Goal: Find specific page/section: Find specific page/section

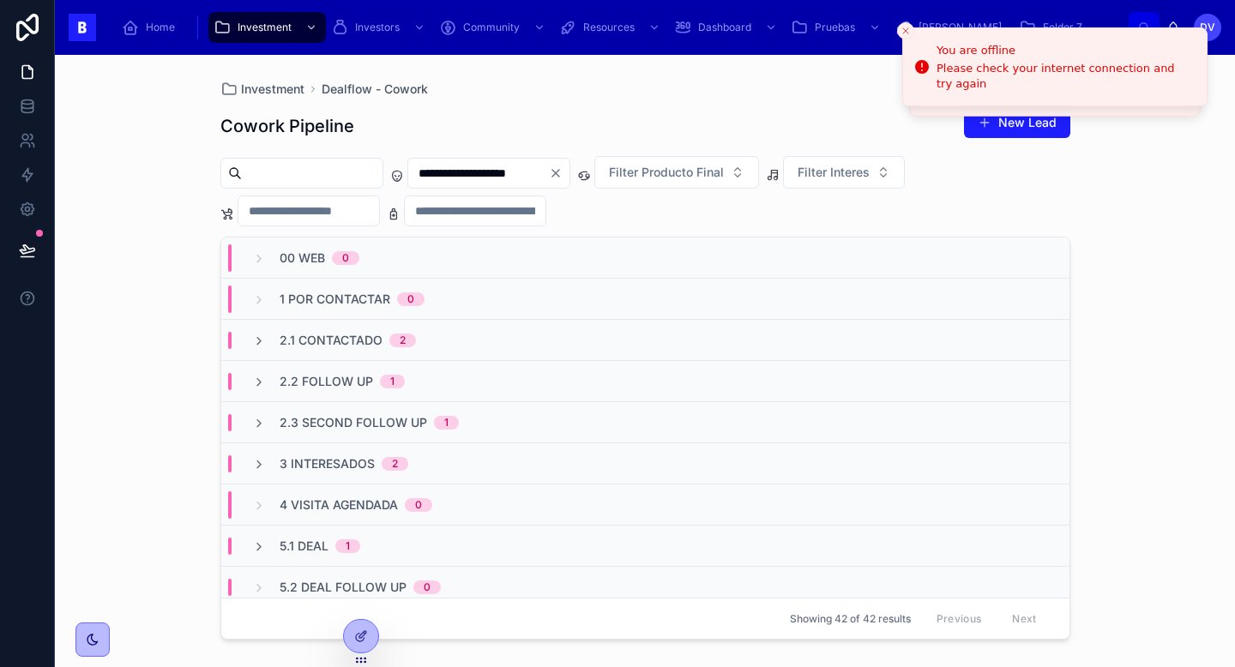
scroll to position [1057, 0]
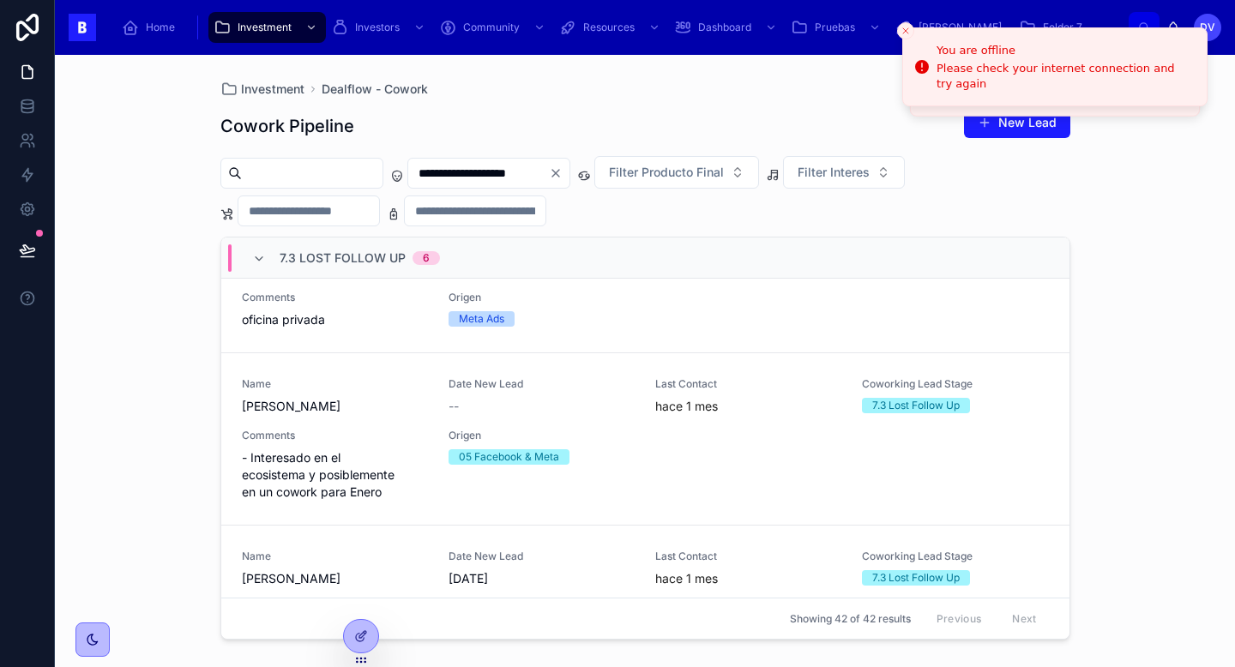
click at [326, 258] on span "7.3 Lost Follow Up" at bounding box center [343, 258] width 126 height 17
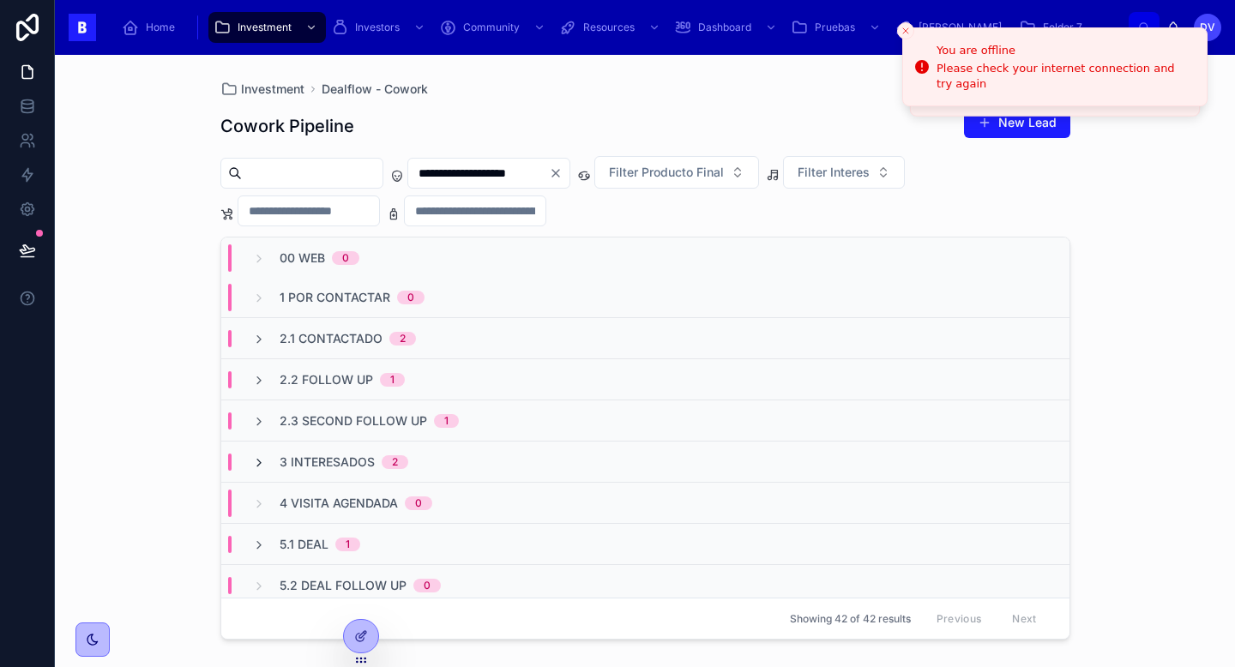
scroll to position [0, 0]
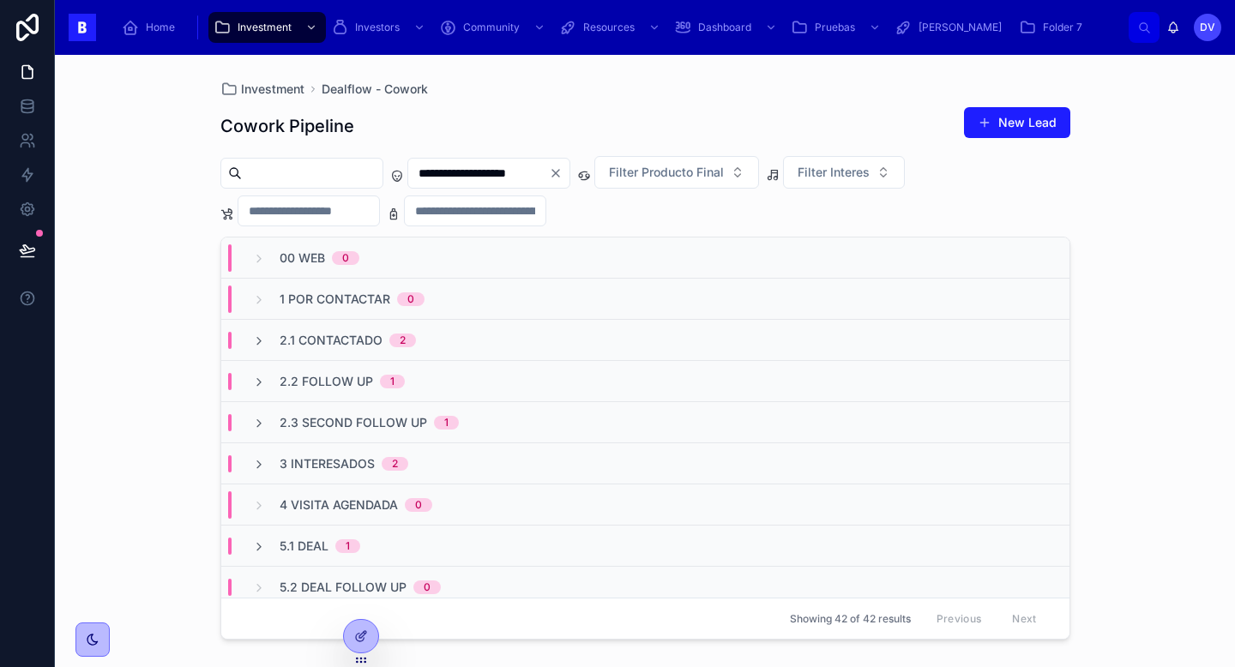
scroll to position [5, 0]
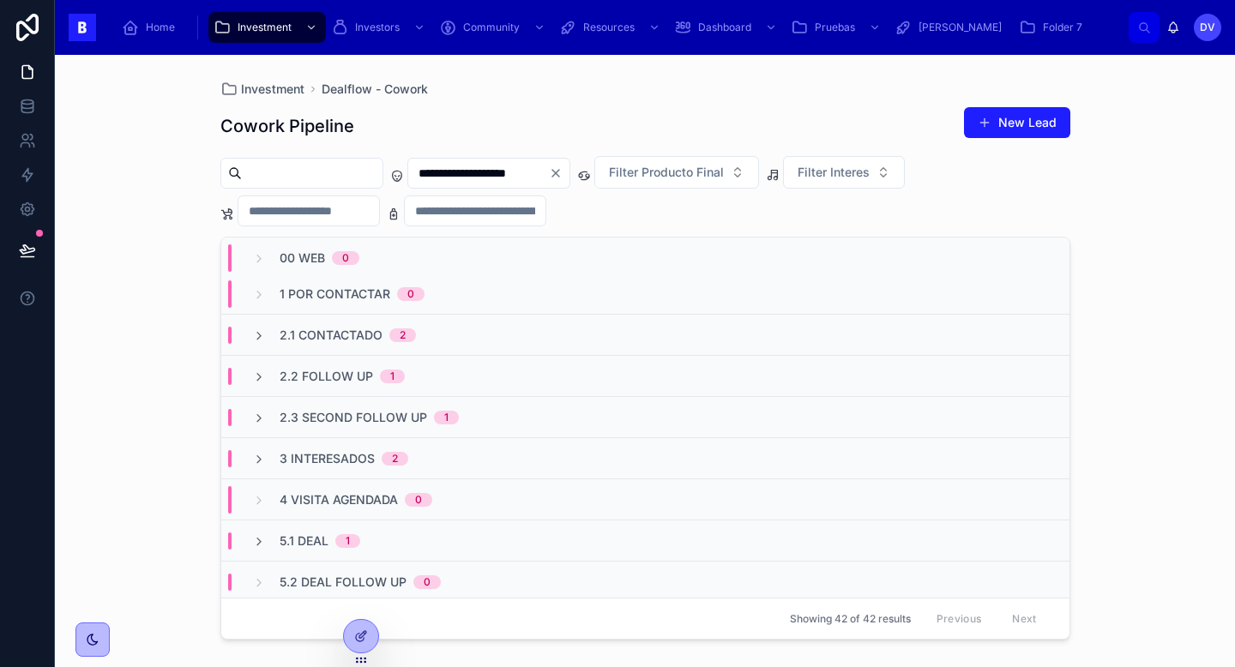
click at [563, 172] on icon "Clear" at bounding box center [556, 173] width 14 height 14
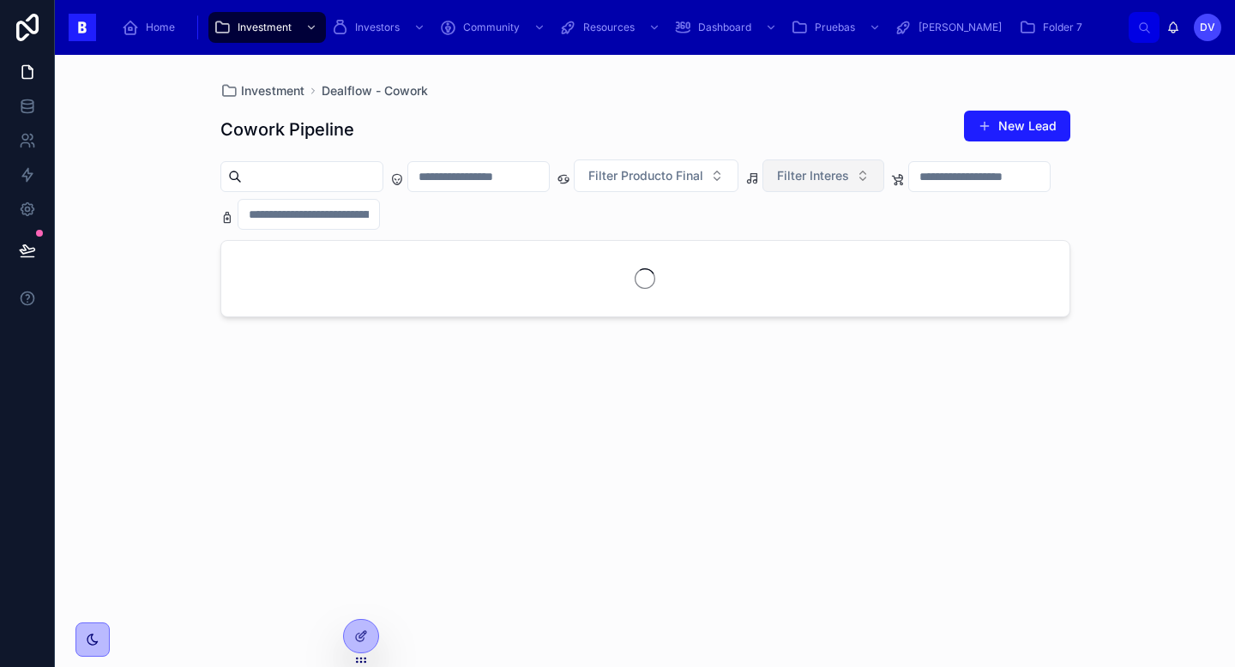
click at [884, 180] on button "Filter Interes" at bounding box center [823, 176] width 122 height 33
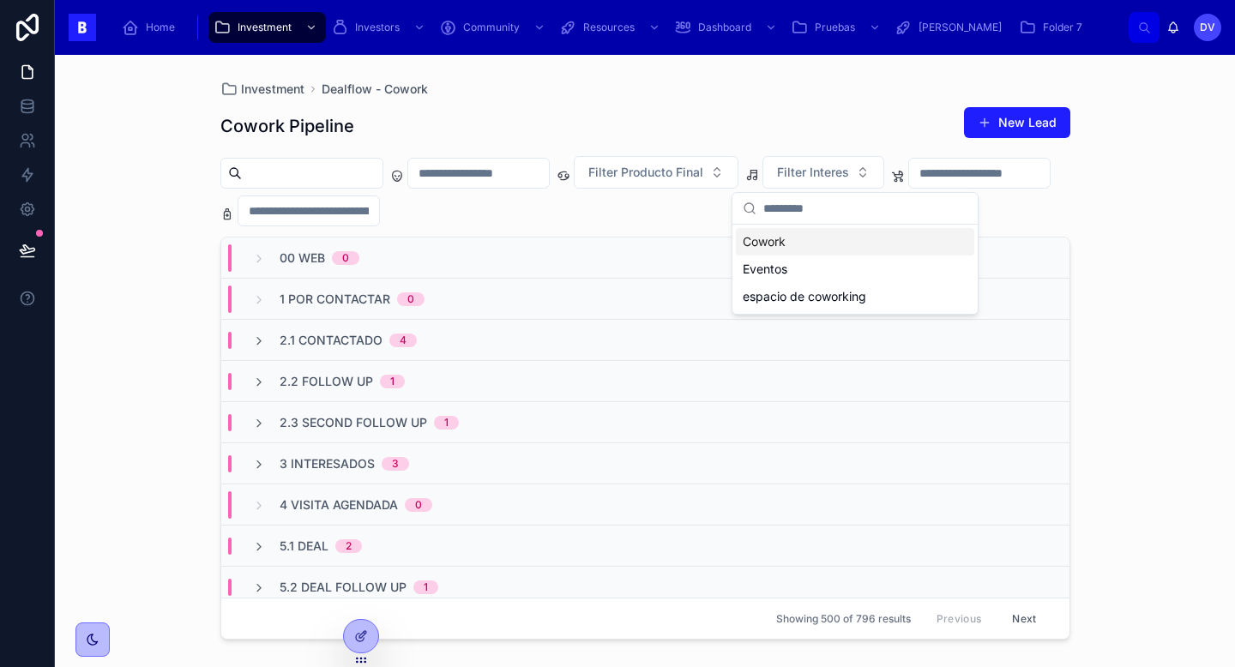
click at [870, 247] on div "Cowork" at bounding box center [855, 241] width 238 height 27
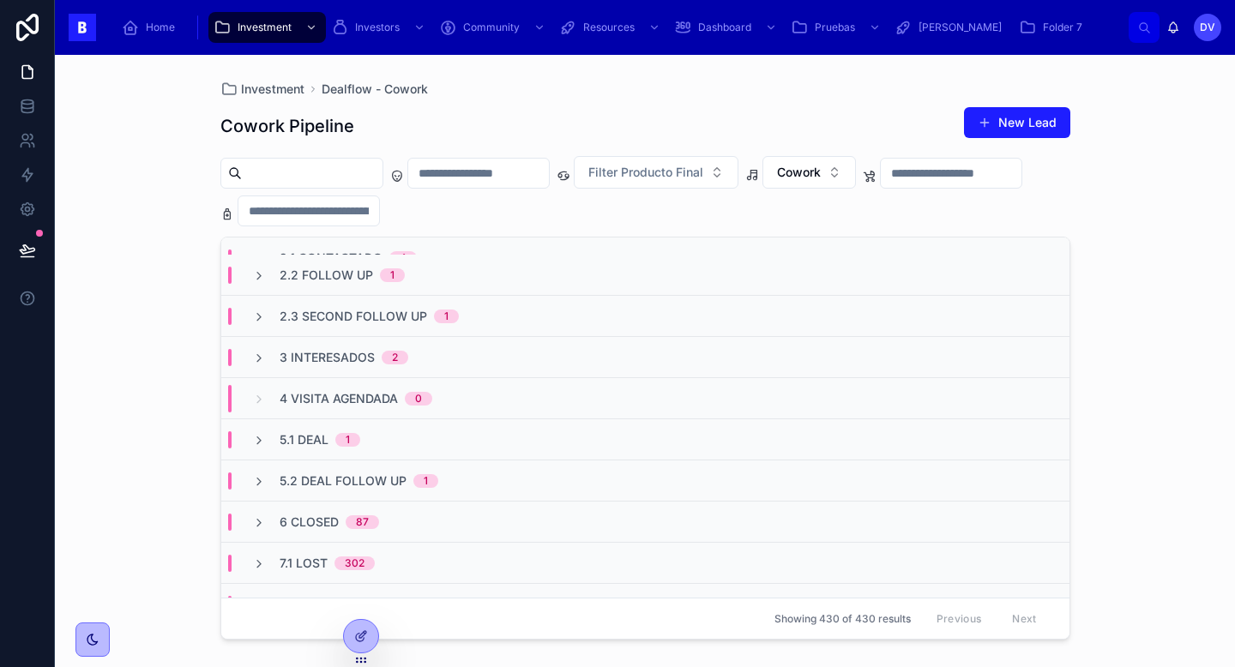
scroll to position [107, 0]
click at [425, 435] on div "5.1 Deal 1" at bounding box center [645, 438] width 848 height 41
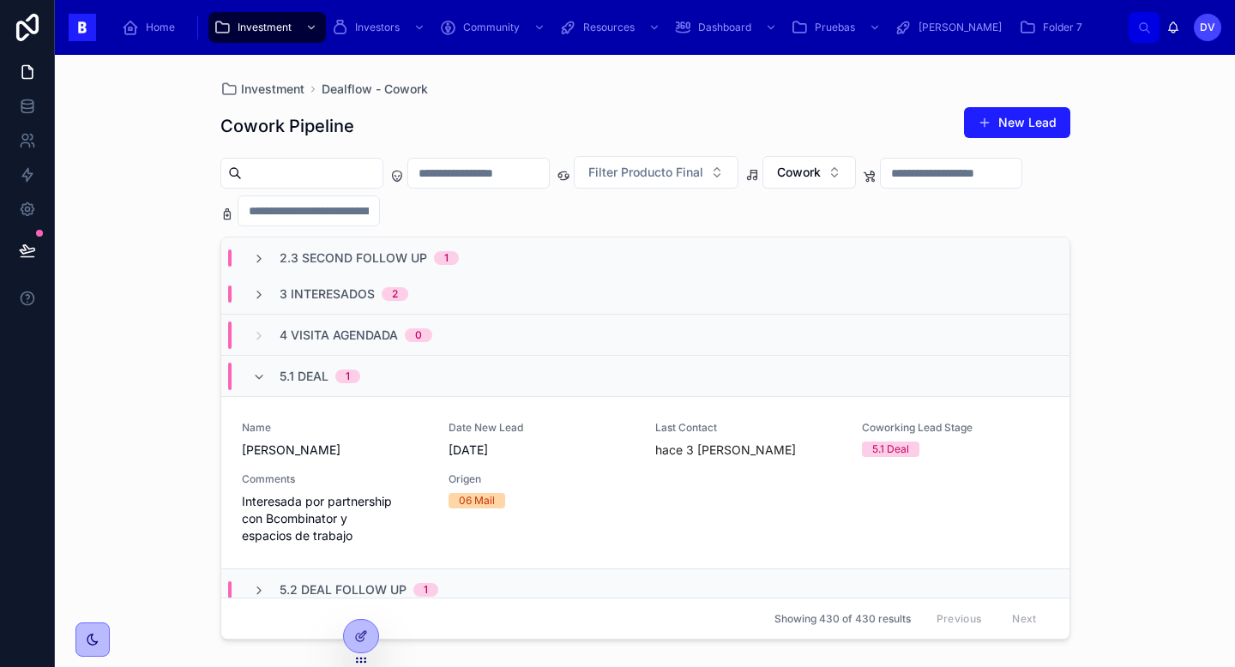
scroll to position [172, 0]
click at [416, 377] on div "5.1 Deal 1" at bounding box center [645, 374] width 848 height 41
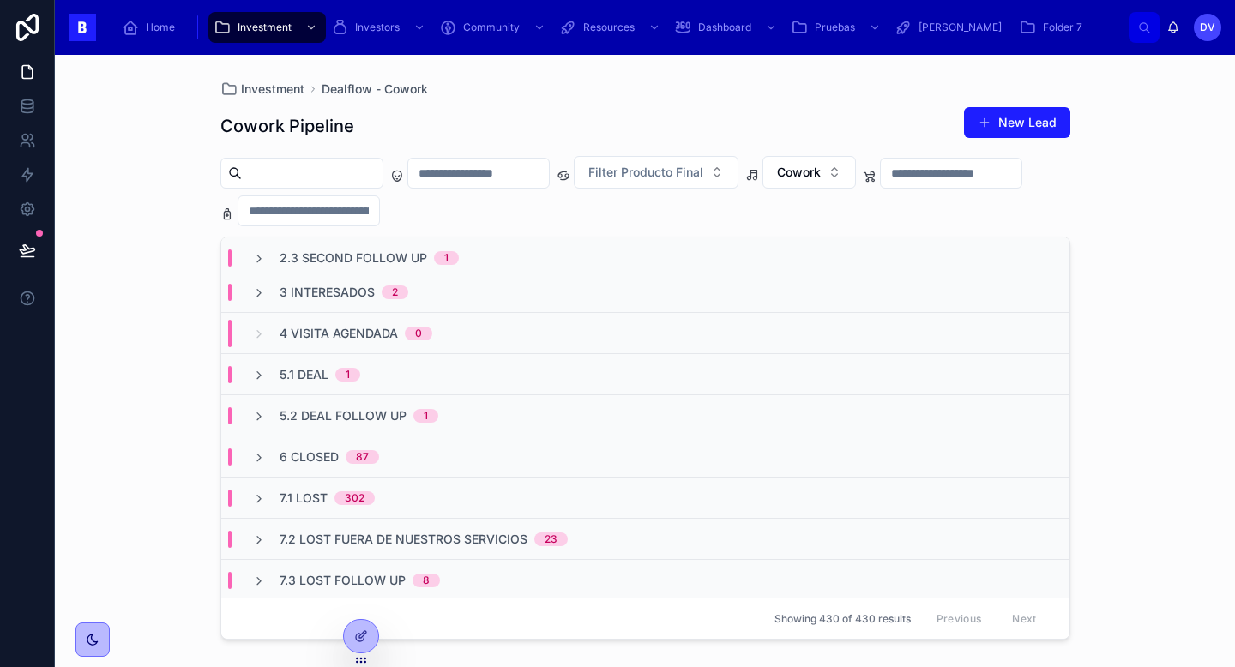
click at [406, 423] on div "5.2 Deal Follow Up 1" at bounding box center [359, 415] width 159 height 17
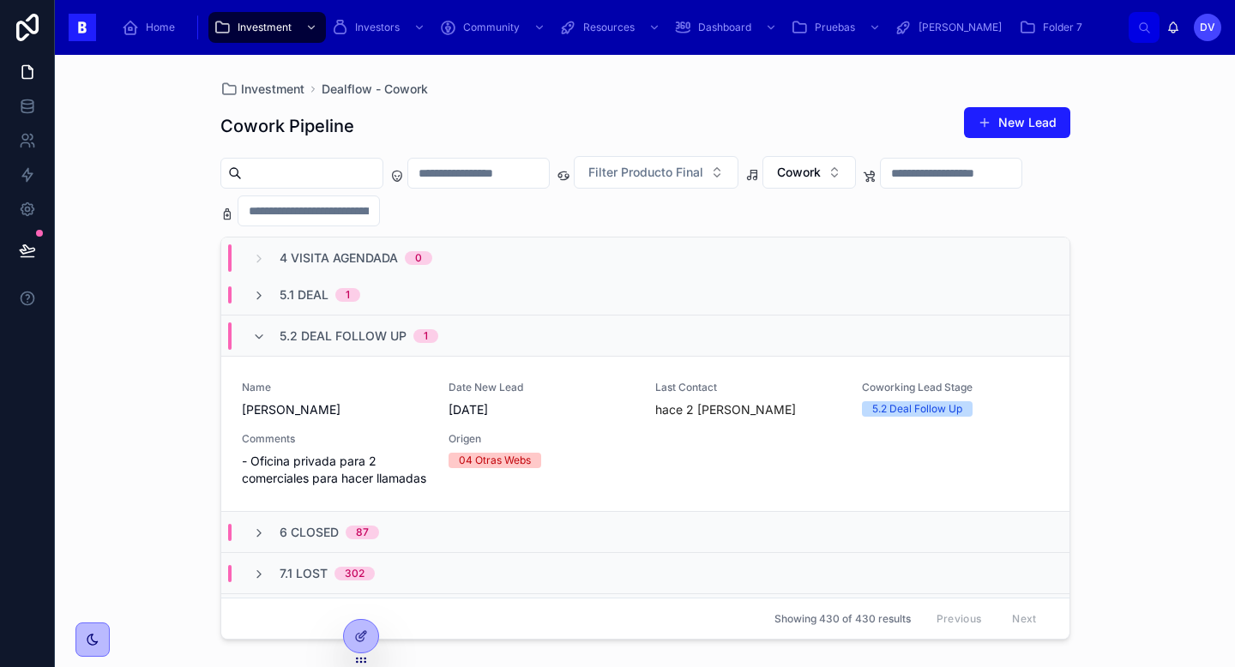
scroll to position [245, 0]
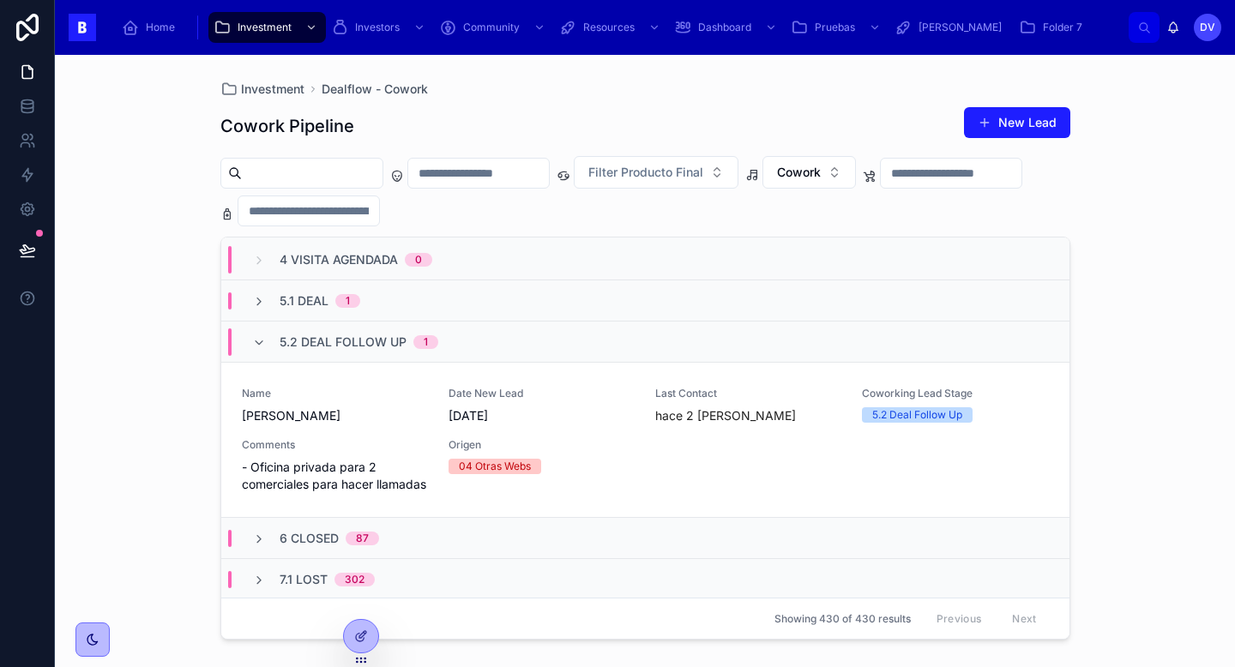
click at [373, 352] on div "5.2 Deal Follow Up 1" at bounding box center [359, 341] width 159 height 27
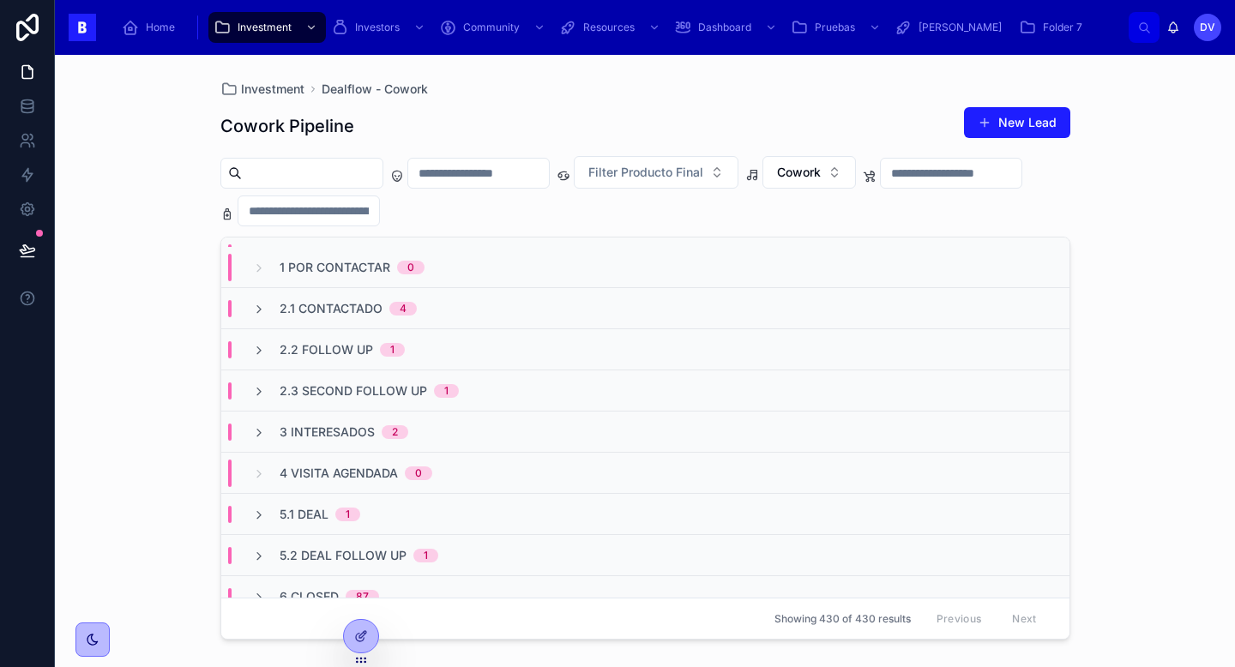
scroll to position [0, 0]
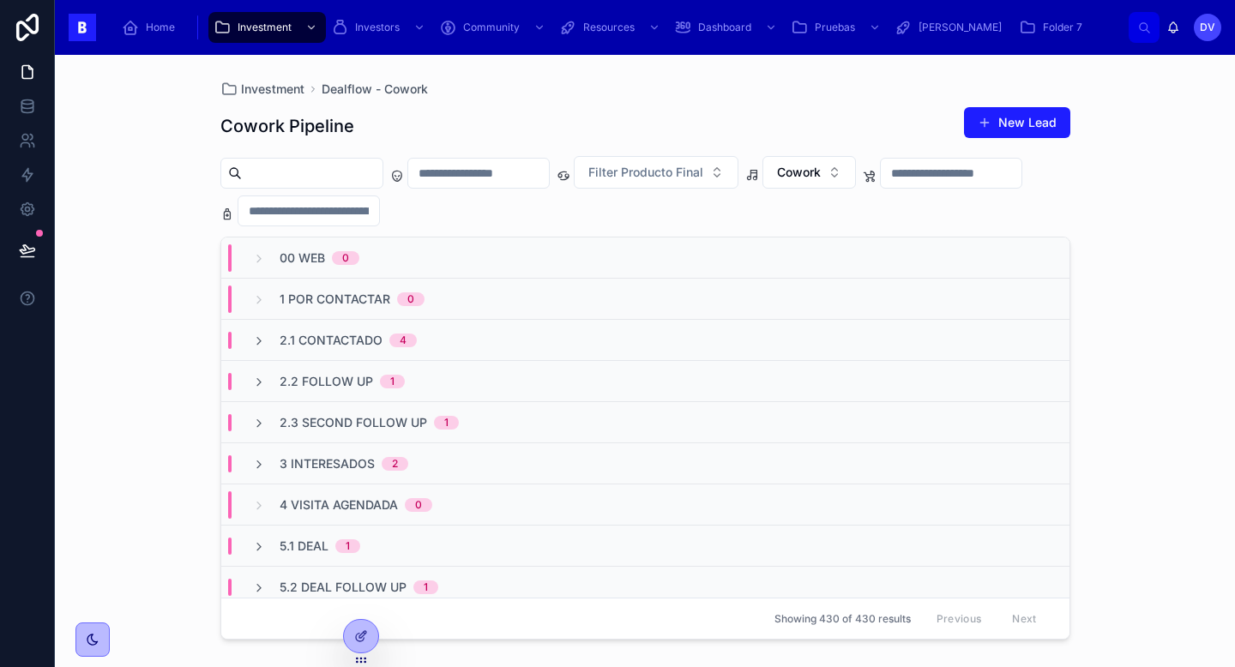
click at [501, 335] on div "2.1 Contactado 4" at bounding box center [645, 340] width 848 height 41
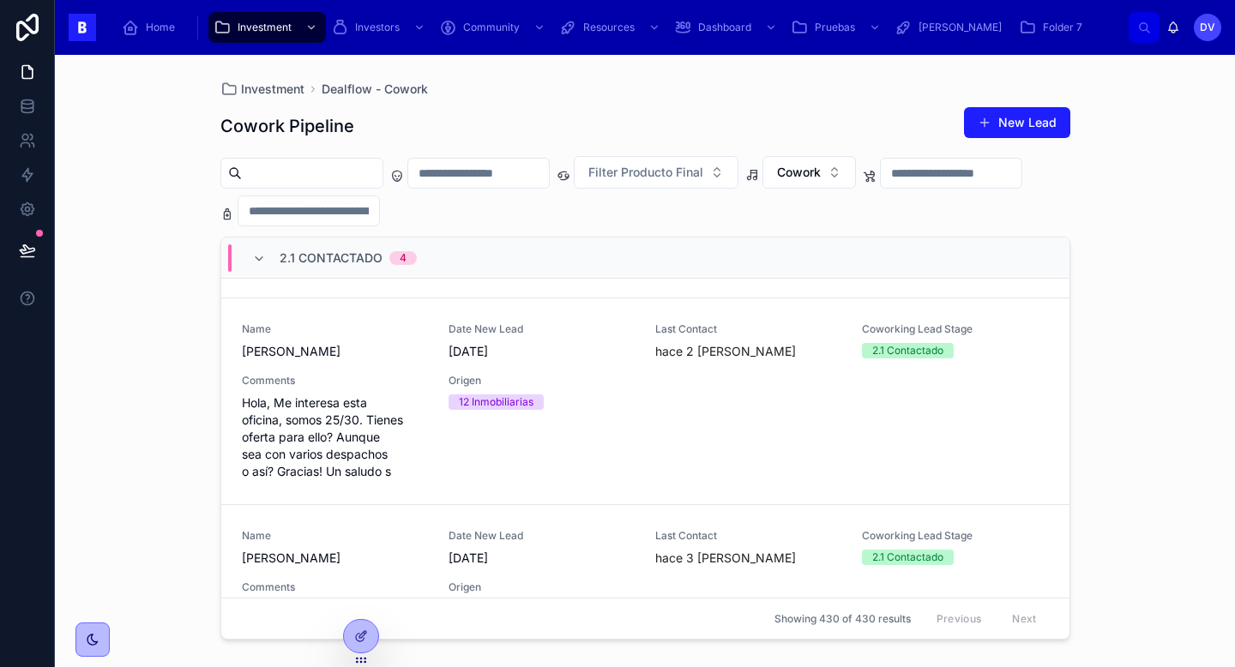
scroll to position [177, 0]
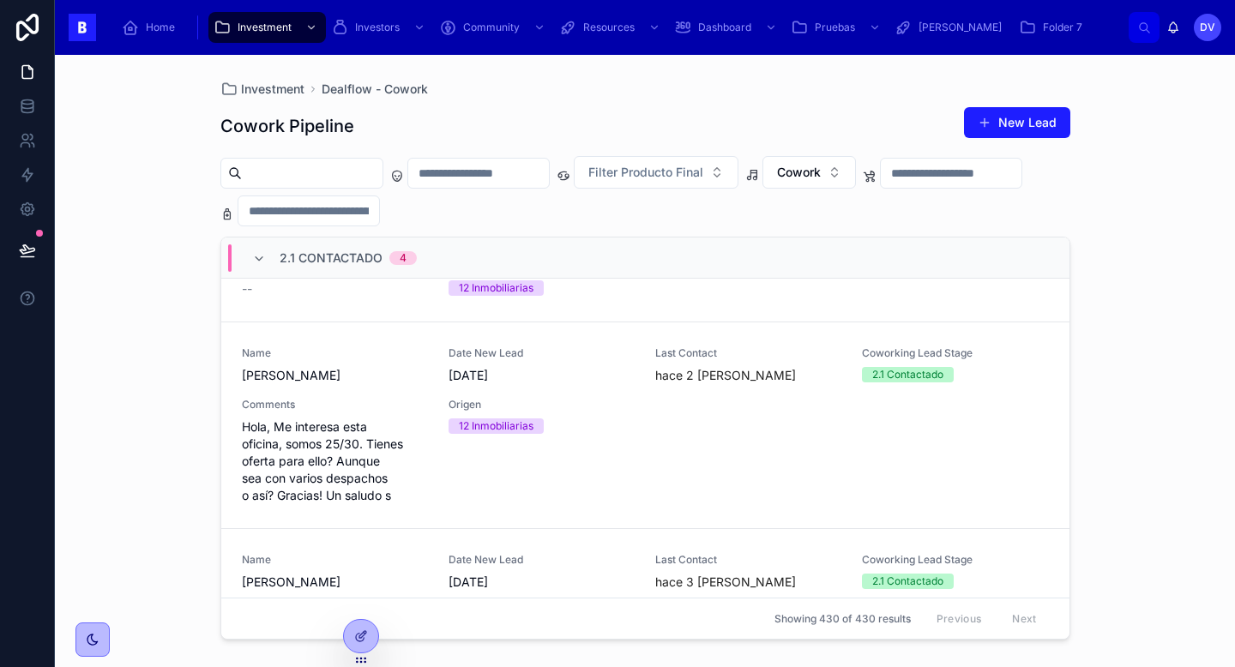
click at [651, 433] on div "Name [PERSON_NAME] Date New Lead [DATE] Last Contact hace 2 [PERSON_NAME] Cowor…" at bounding box center [645, 425] width 807 height 158
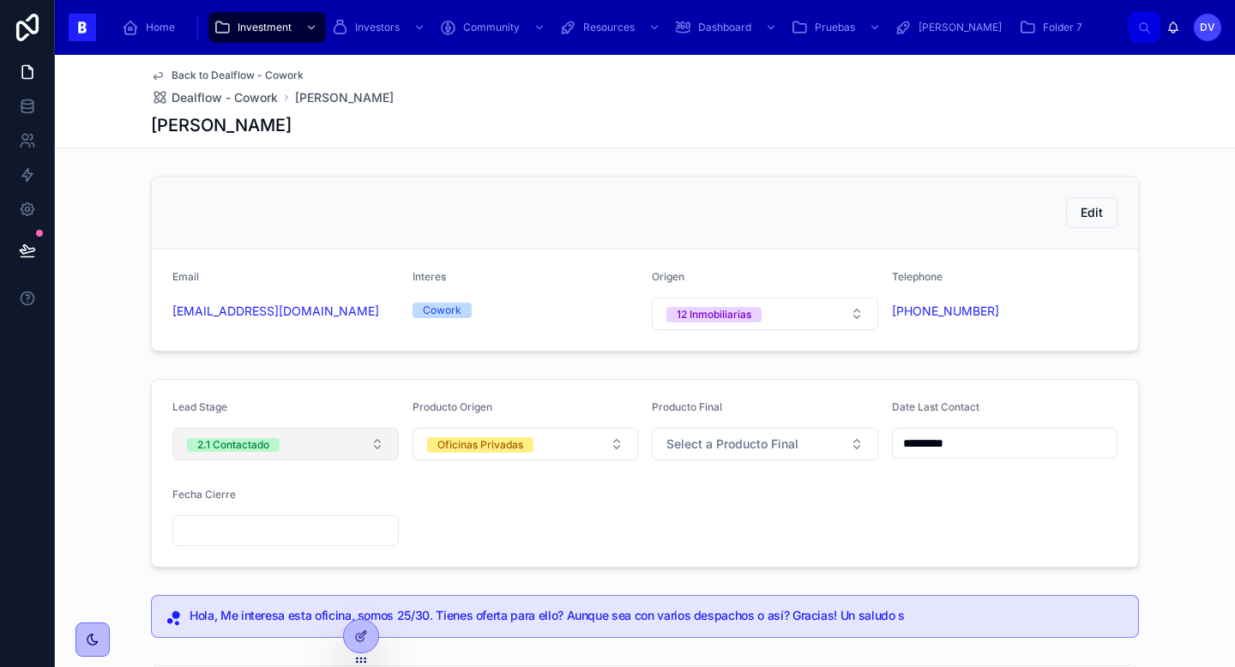
click at [379, 442] on button "2.1 Contactado" at bounding box center [285, 444] width 226 height 33
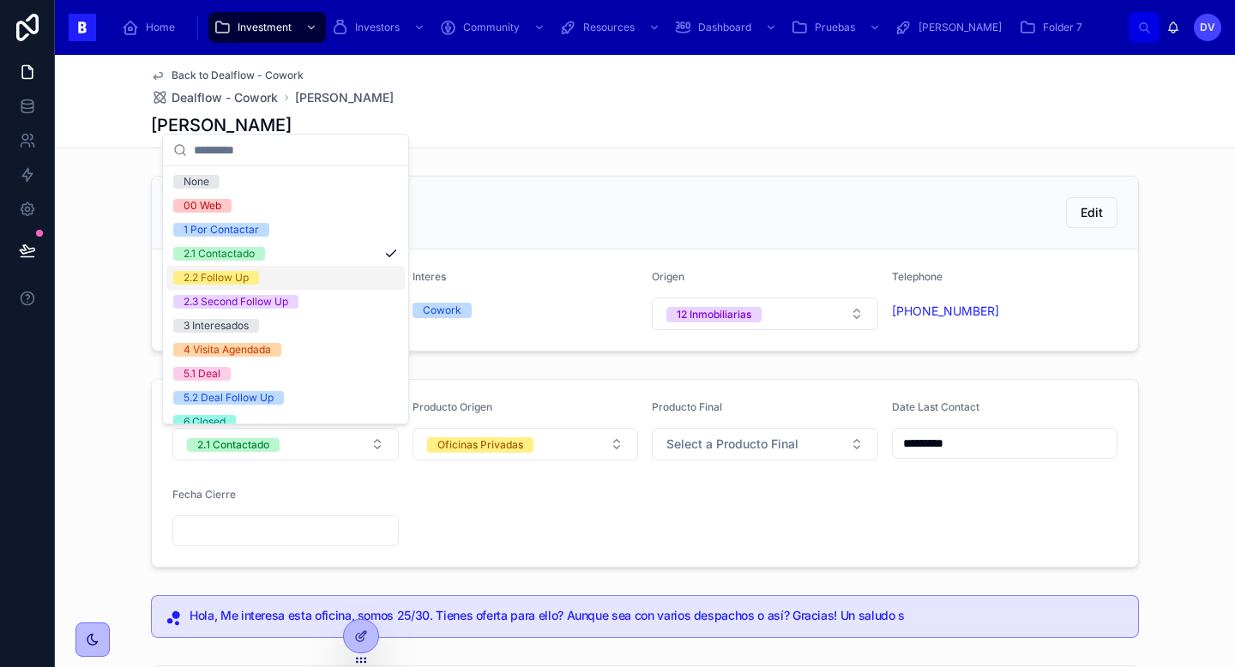
click at [318, 280] on div "2.2 Follow Up" at bounding box center [285, 278] width 238 height 24
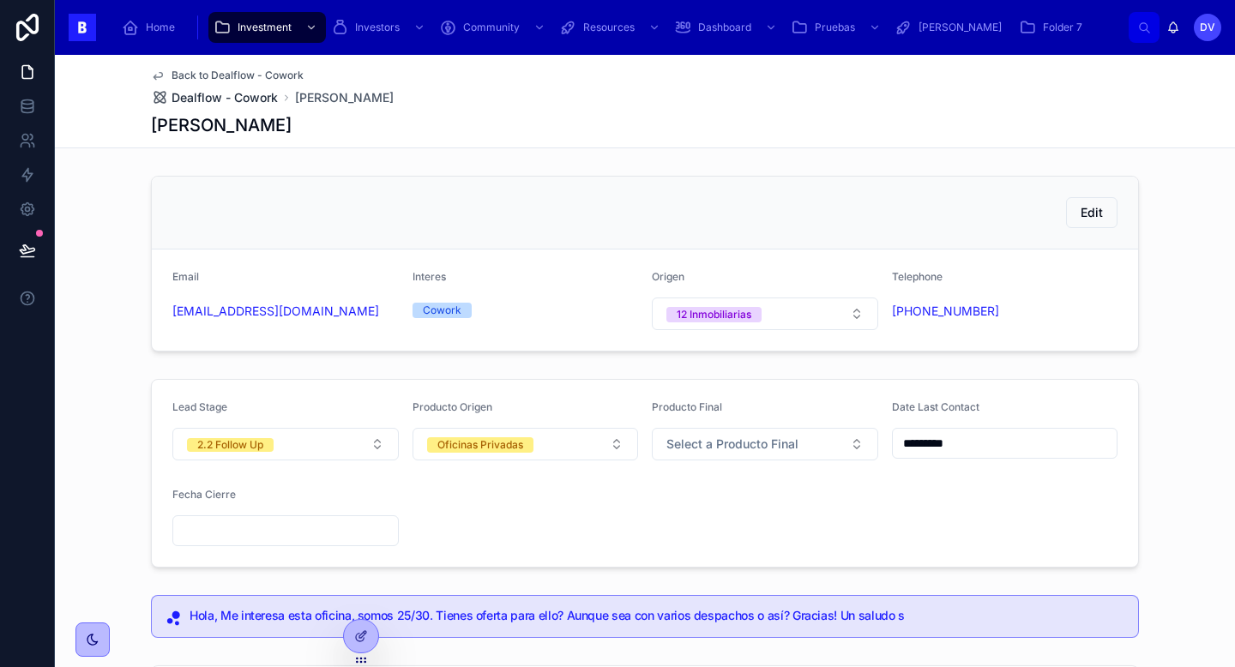
click at [251, 103] on span "Dealflow - Cowork" at bounding box center [225, 97] width 106 height 17
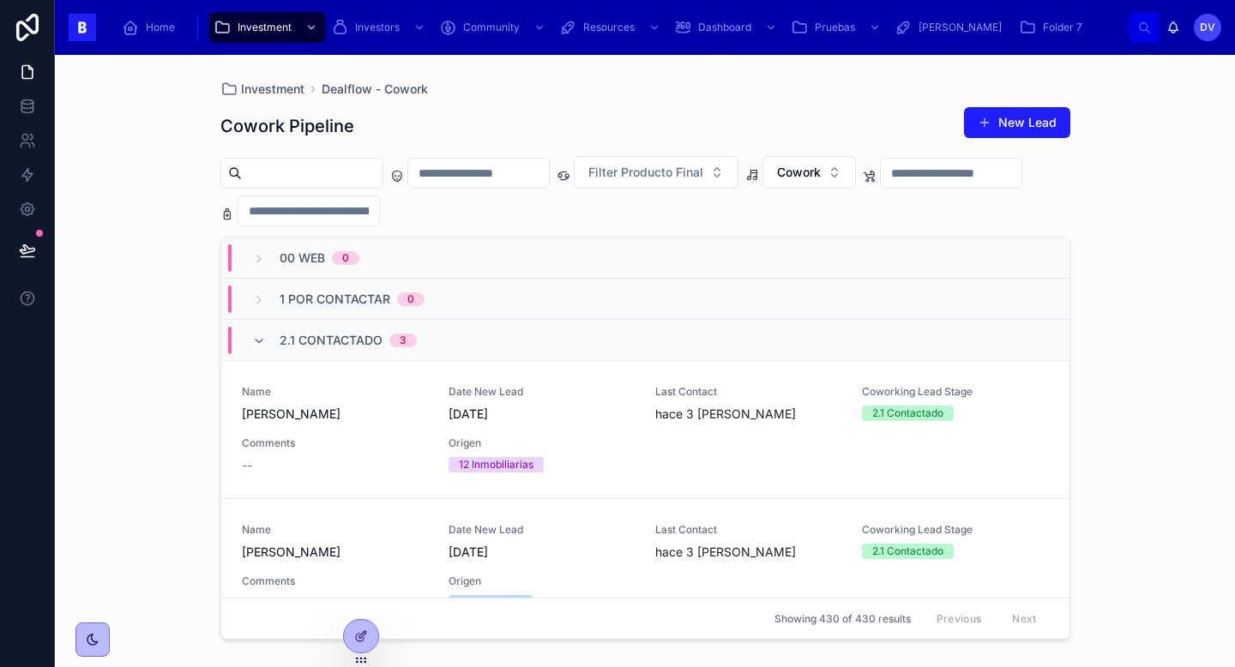
click at [350, 343] on span "2.1 Contactado" at bounding box center [331, 340] width 103 height 17
